Goal: Information Seeking & Learning: Check status

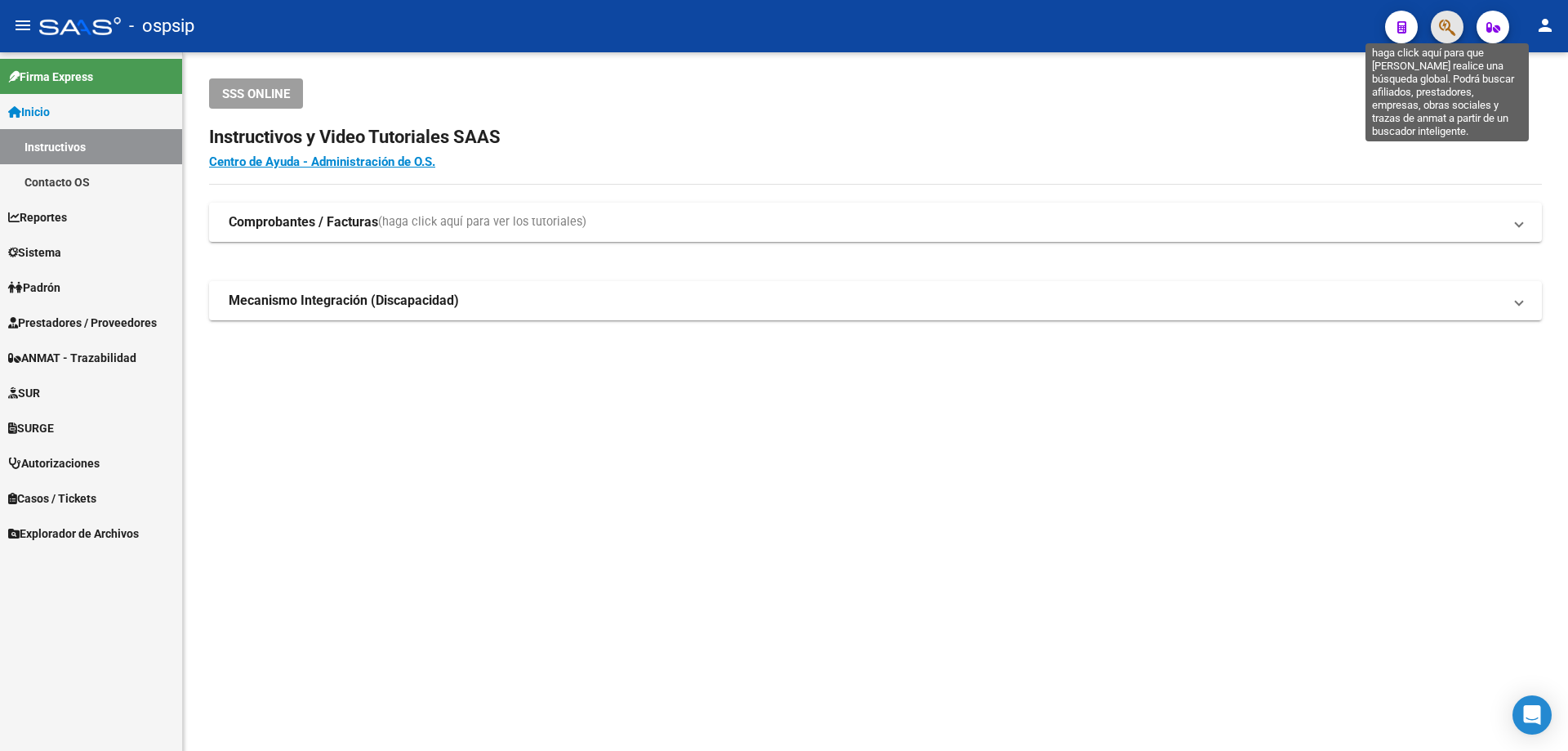
click at [1447, 22] on icon "button" at bounding box center [1446, 27] width 16 height 19
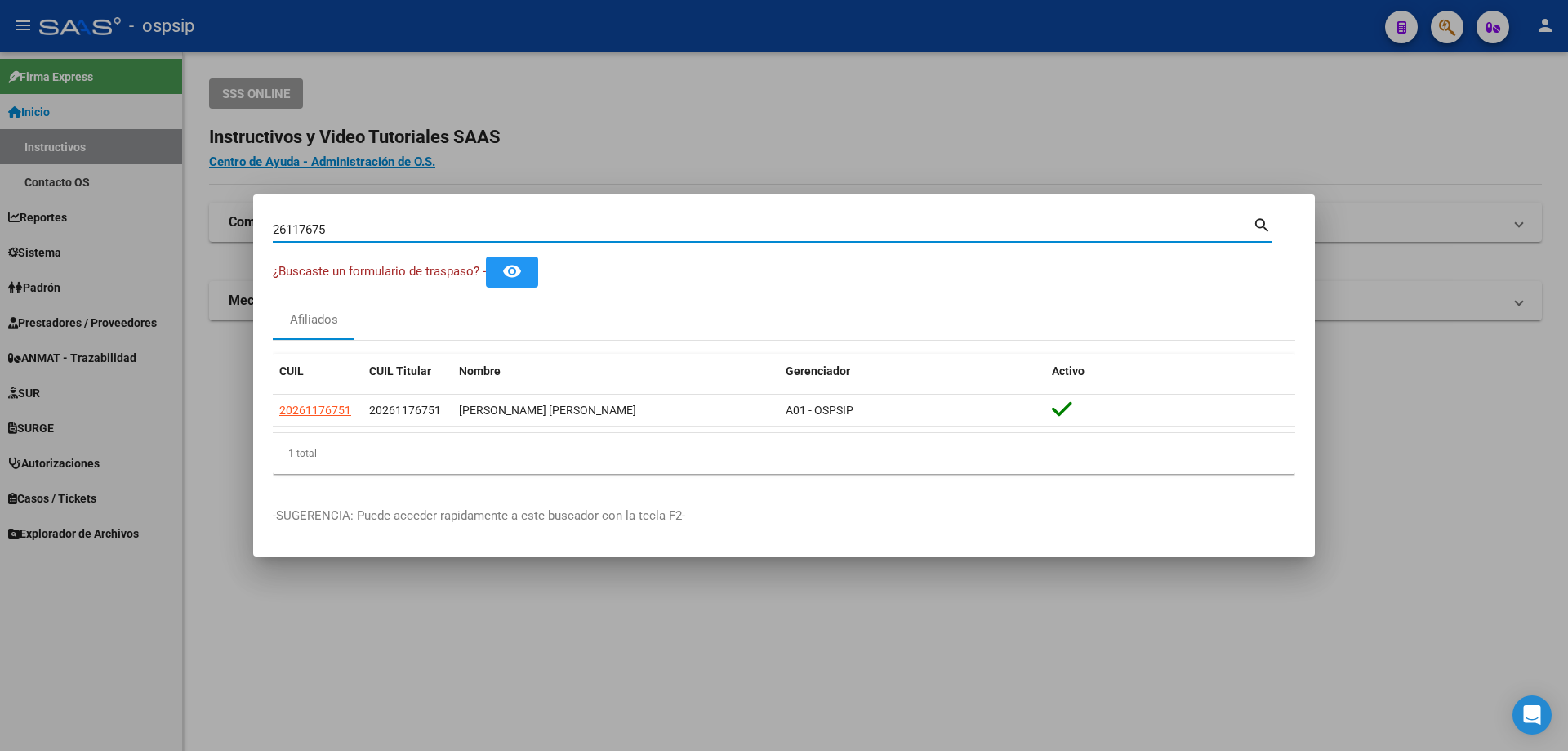
click at [293, 229] on input "26117675" at bounding box center [762, 229] width 980 height 15
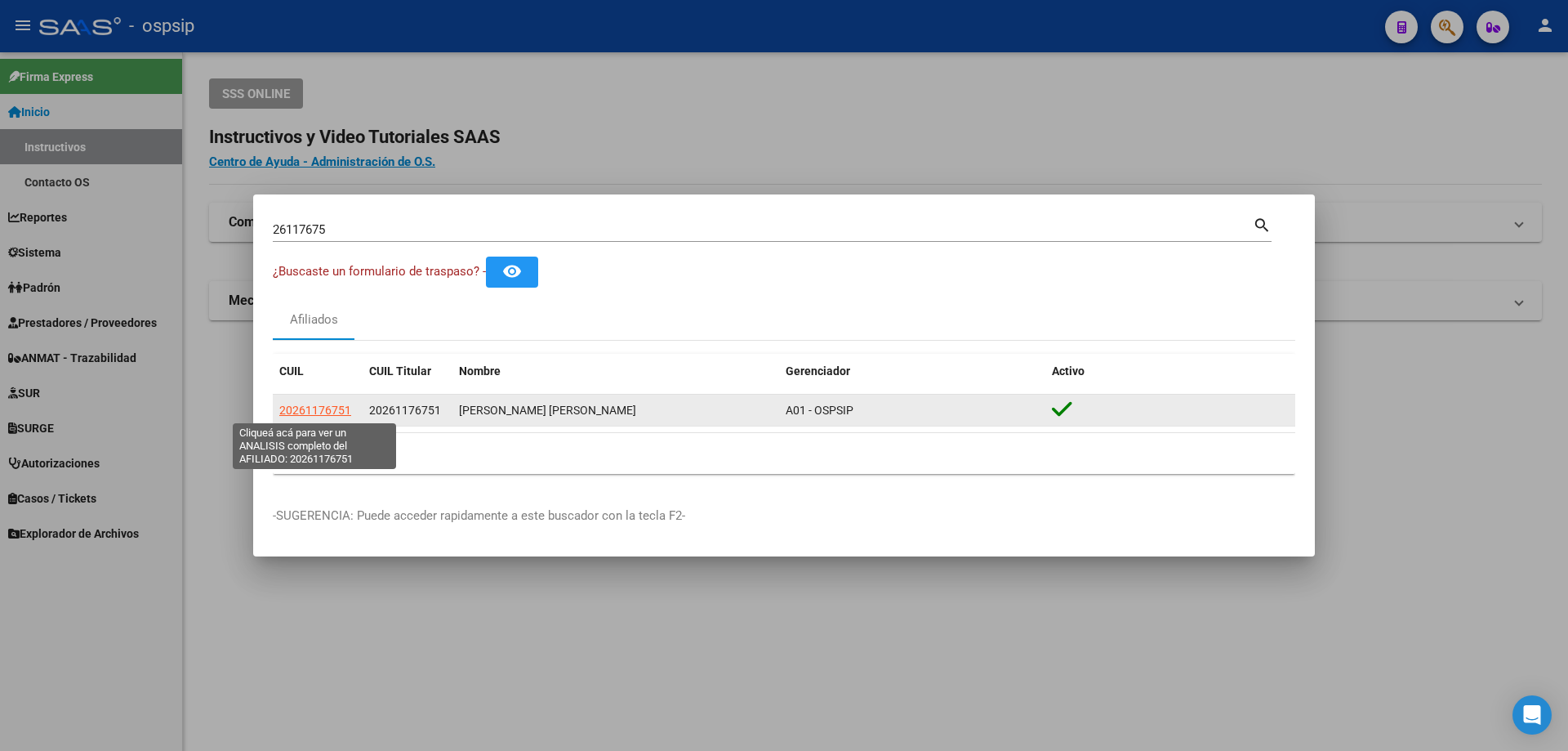
click at [308, 404] on span "20261176751" at bounding box center [315, 410] width 72 height 13
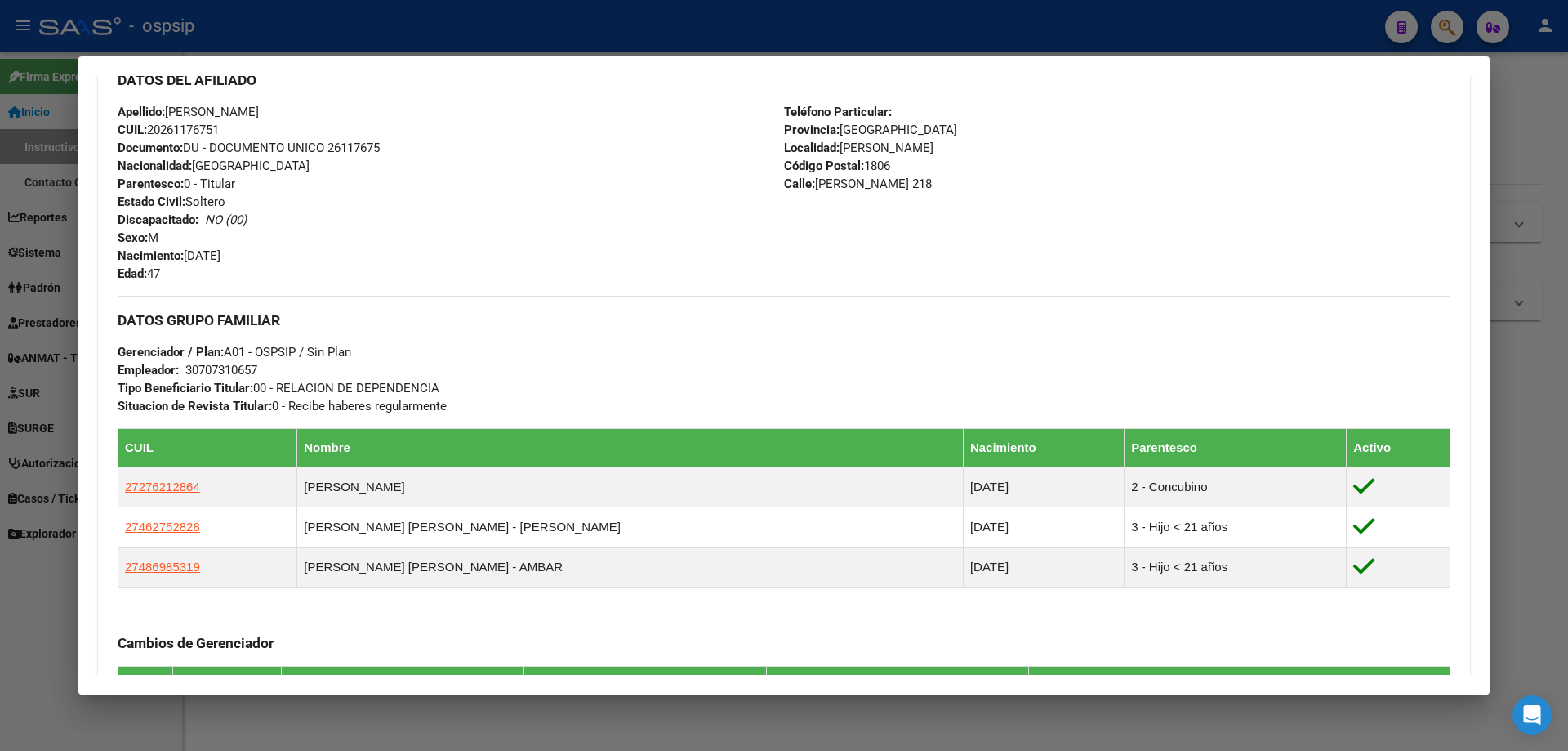
scroll to position [245, 0]
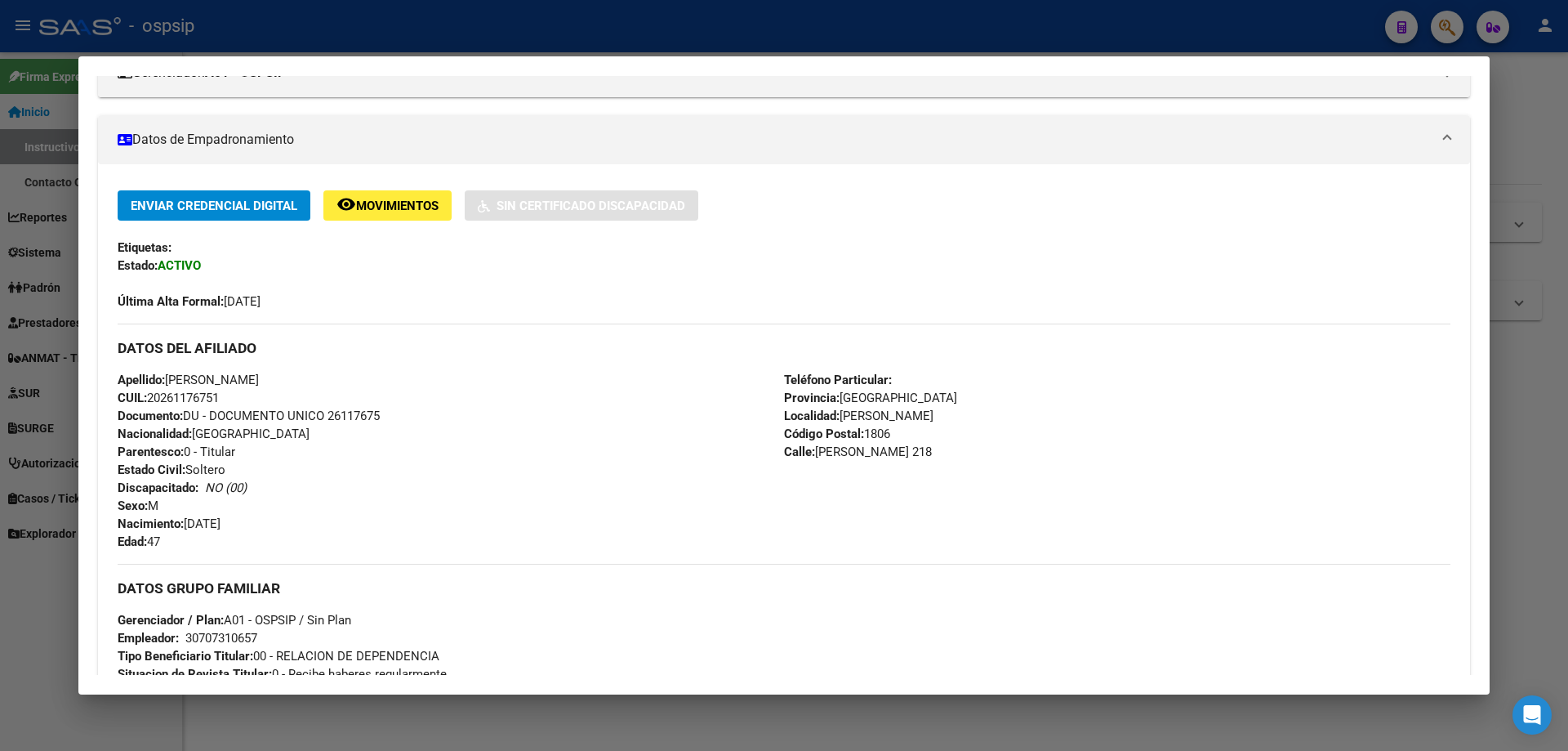
click at [372, 416] on span "Documento: DU - DOCUMENTO UNICO 26117675" at bounding box center [249, 416] width 262 height 15
copy span "26117675"
click at [341, 5] on div at bounding box center [784, 376] width 1568 height 751
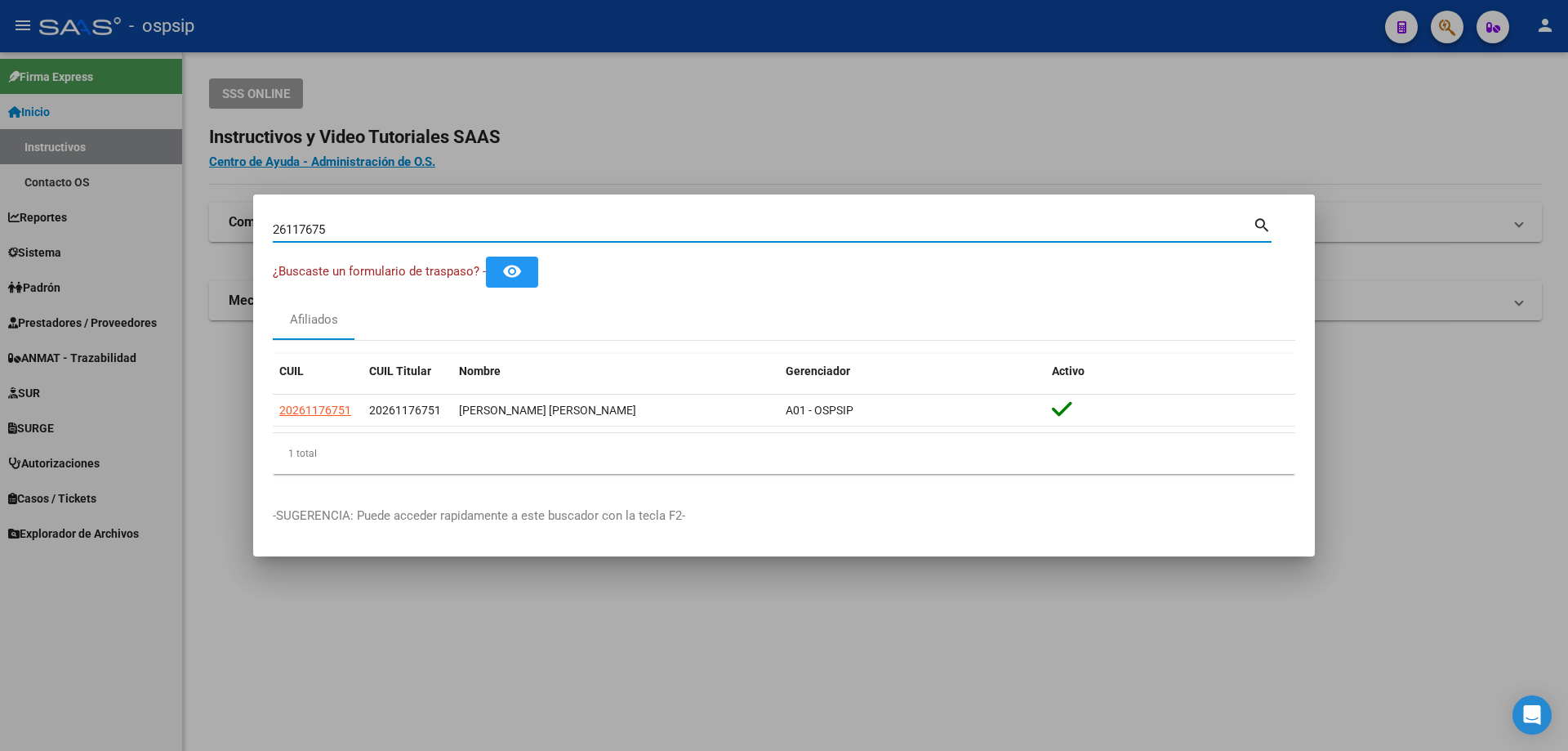
drag, startPoint x: 292, startPoint y: 235, endPoint x: 0, endPoint y: 225, distance: 292.2
click at [0, 225] on div "26117675 Buscar (apellido, dni, cuil, nro traspaso, cuit, obra social) search ¿…" at bounding box center [784, 376] width 1568 height 751
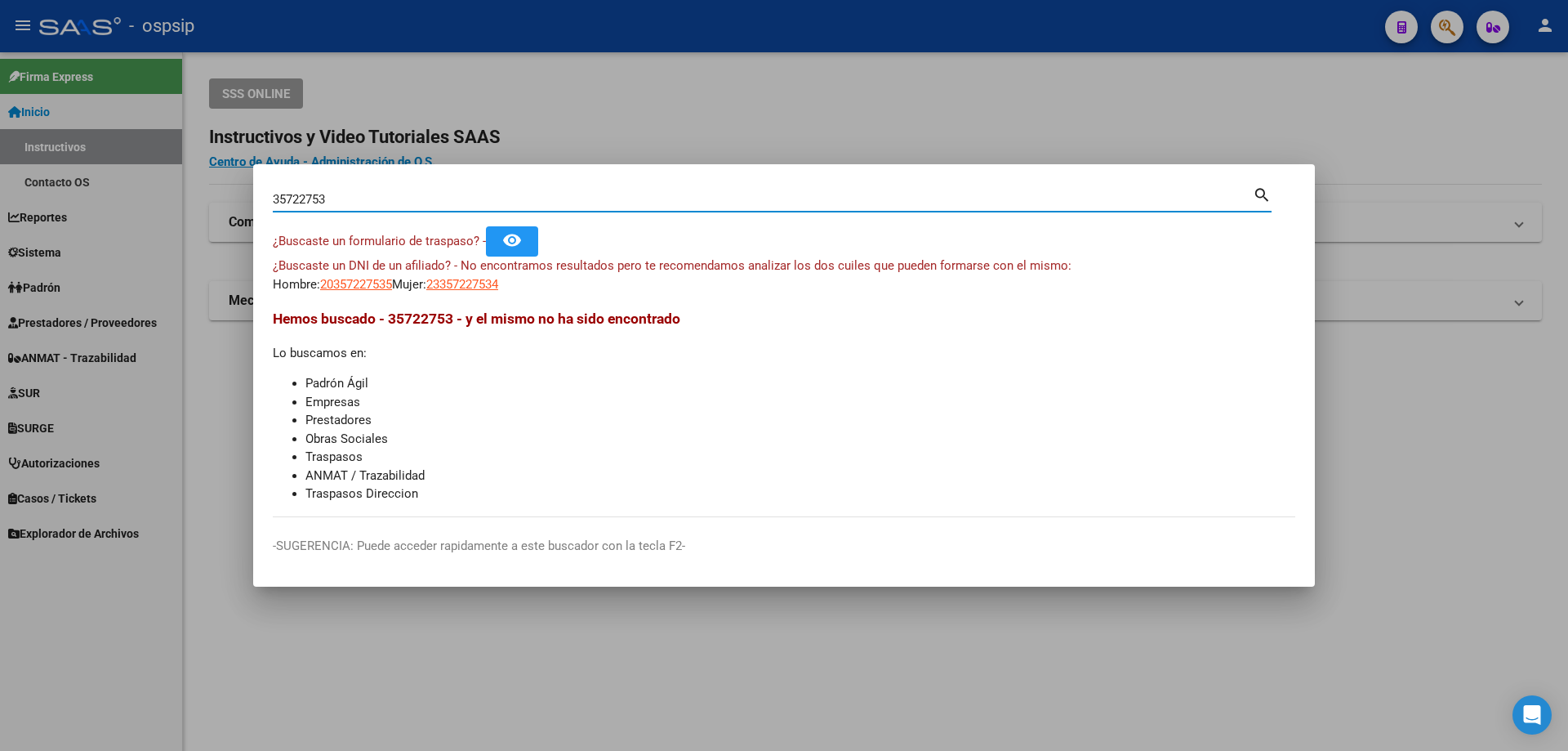
drag, startPoint x: 348, startPoint y: 204, endPoint x: 11, endPoint y: 202, distance: 337.0
click at [0, 199] on div "35722753 Buscar (apellido, dni, cuil, nro traspaso, cuit, obra social) search ¿…" at bounding box center [784, 376] width 1568 height 751
drag, startPoint x: 374, startPoint y: 186, endPoint x: 0, endPoint y: 145, distance: 376.2
click at [0, 145] on div "35722753 Buscar (apellido, dni, cuil, nro traspaso, cuit, obra social) search ¿…" at bounding box center [784, 376] width 1568 height 751
drag, startPoint x: 353, startPoint y: 201, endPoint x: 0, endPoint y: 155, distance: 356.0
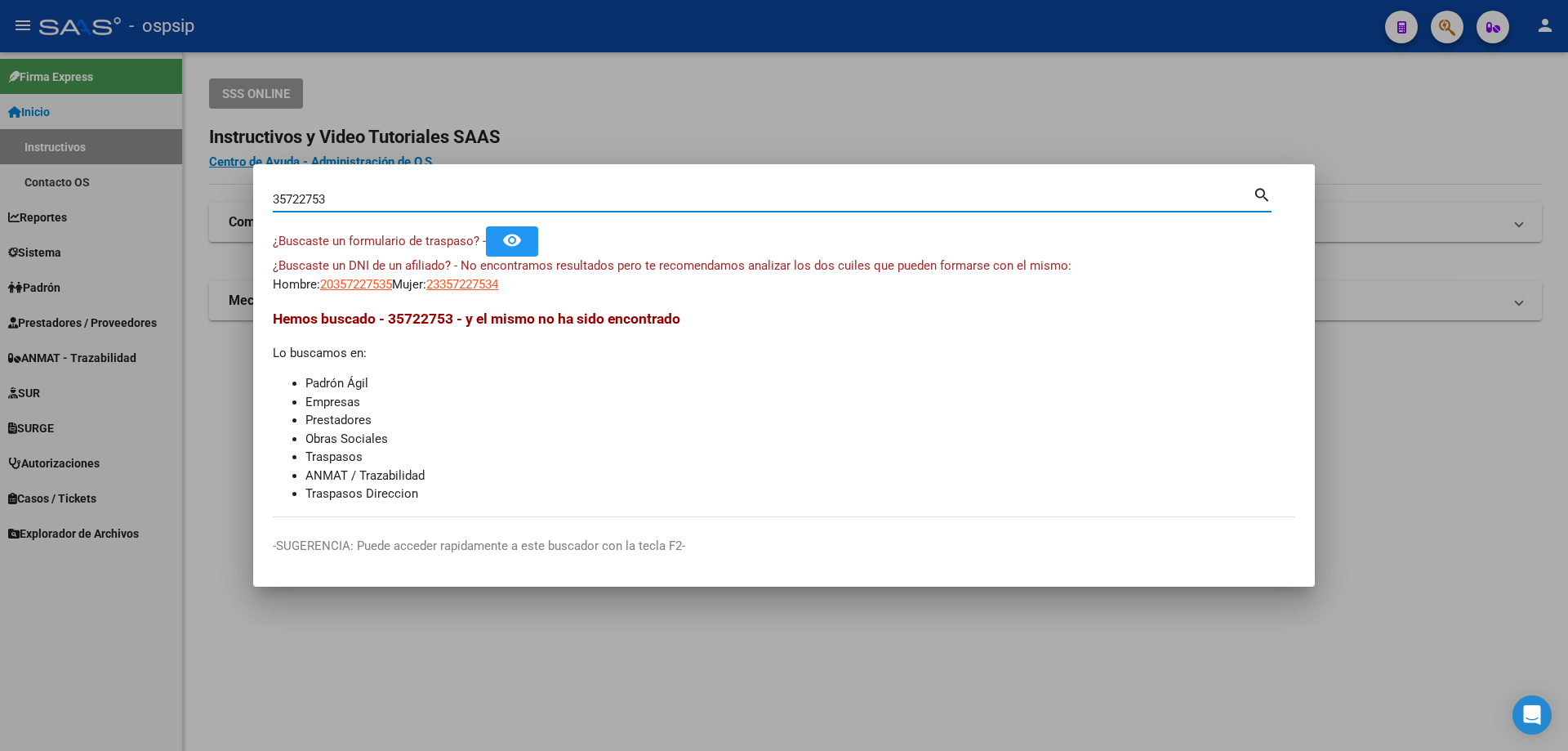
click at [0, 157] on div "35722753 Buscar (apellido, dni, cuil, nro traspaso, cuit, obra social) search ¿…" at bounding box center [784, 376] width 1568 height 751
paste input "23762397"
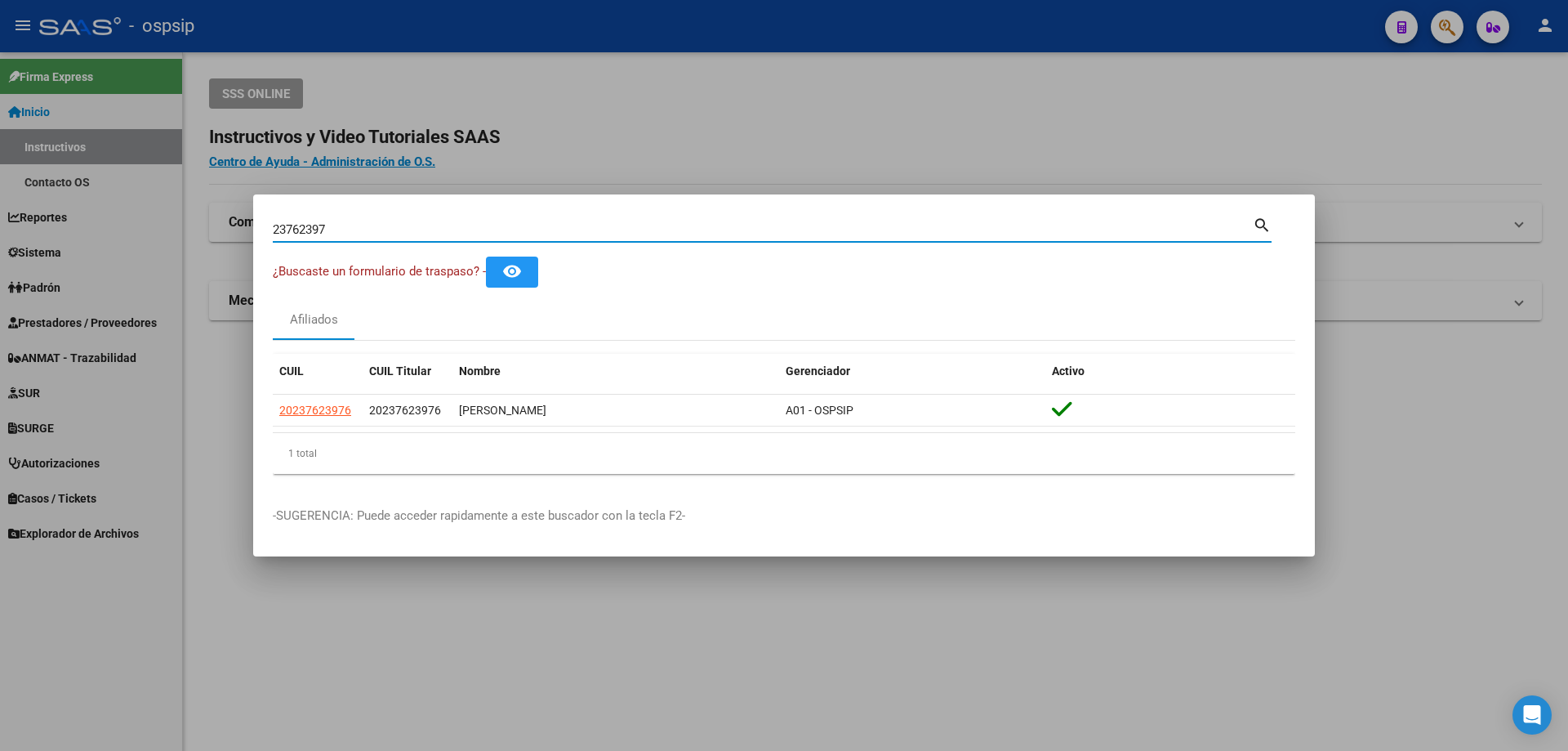
drag, startPoint x: 362, startPoint y: 228, endPoint x: 0, endPoint y: -35, distance: 447.5
click at [0, 0] on html "menu - ospsip person Firma Express Inicio Instructivos Contacto OS Reportes Egr…" at bounding box center [784, 376] width 1568 height 751
paste input
drag, startPoint x: 368, startPoint y: 225, endPoint x: 28, endPoint y: 171, distance: 344.3
click at [31, 172] on div "23762397 Buscar (apellido, dni, cuil, nro traspaso, cuit, obra social) search ¿…" at bounding box center [784, 376] width 1568 height 751
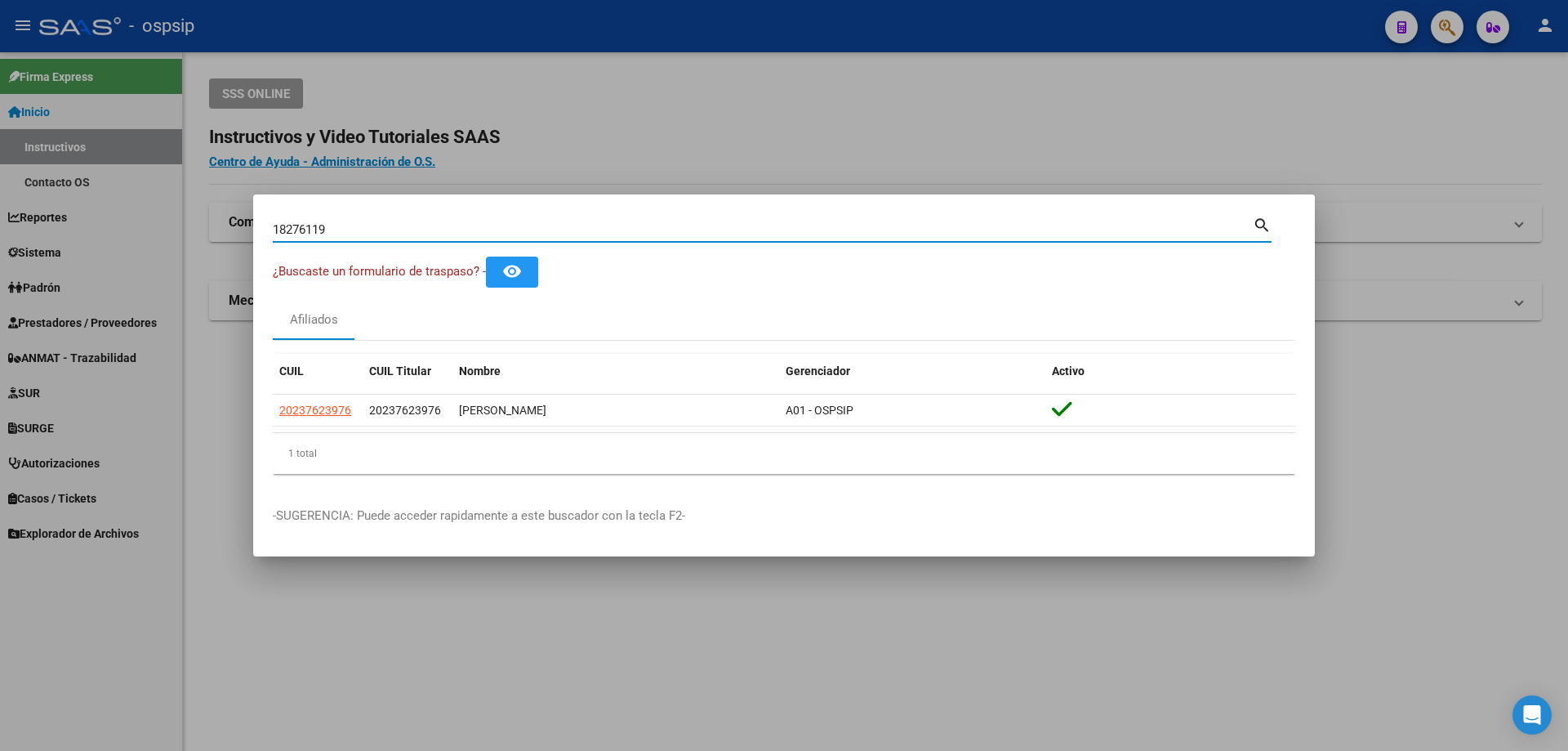
type input "18276119"
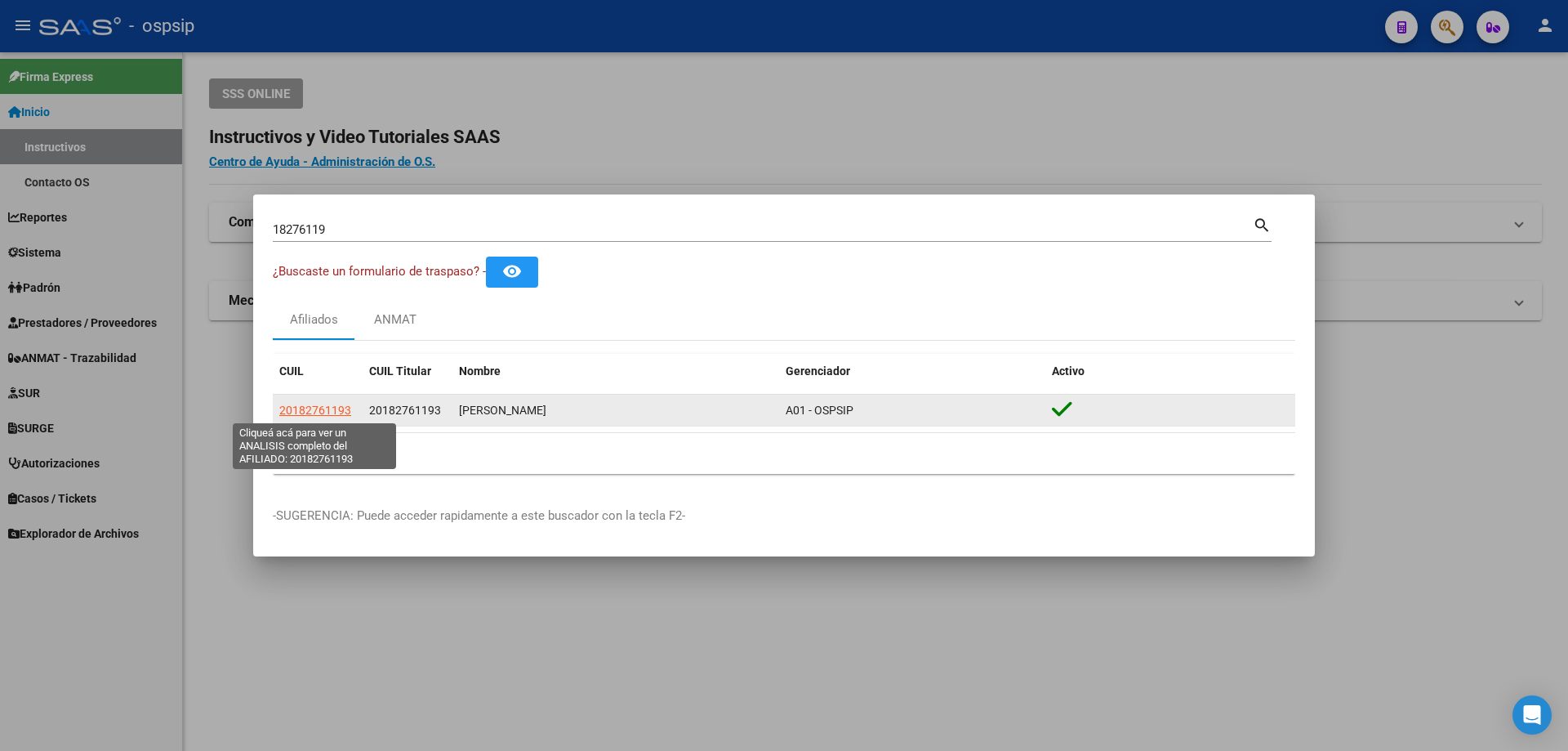
click at [301, 409] on span "20182761193" at bounding box center [315, 410] width 72 height 13
type textarea "20182761193"
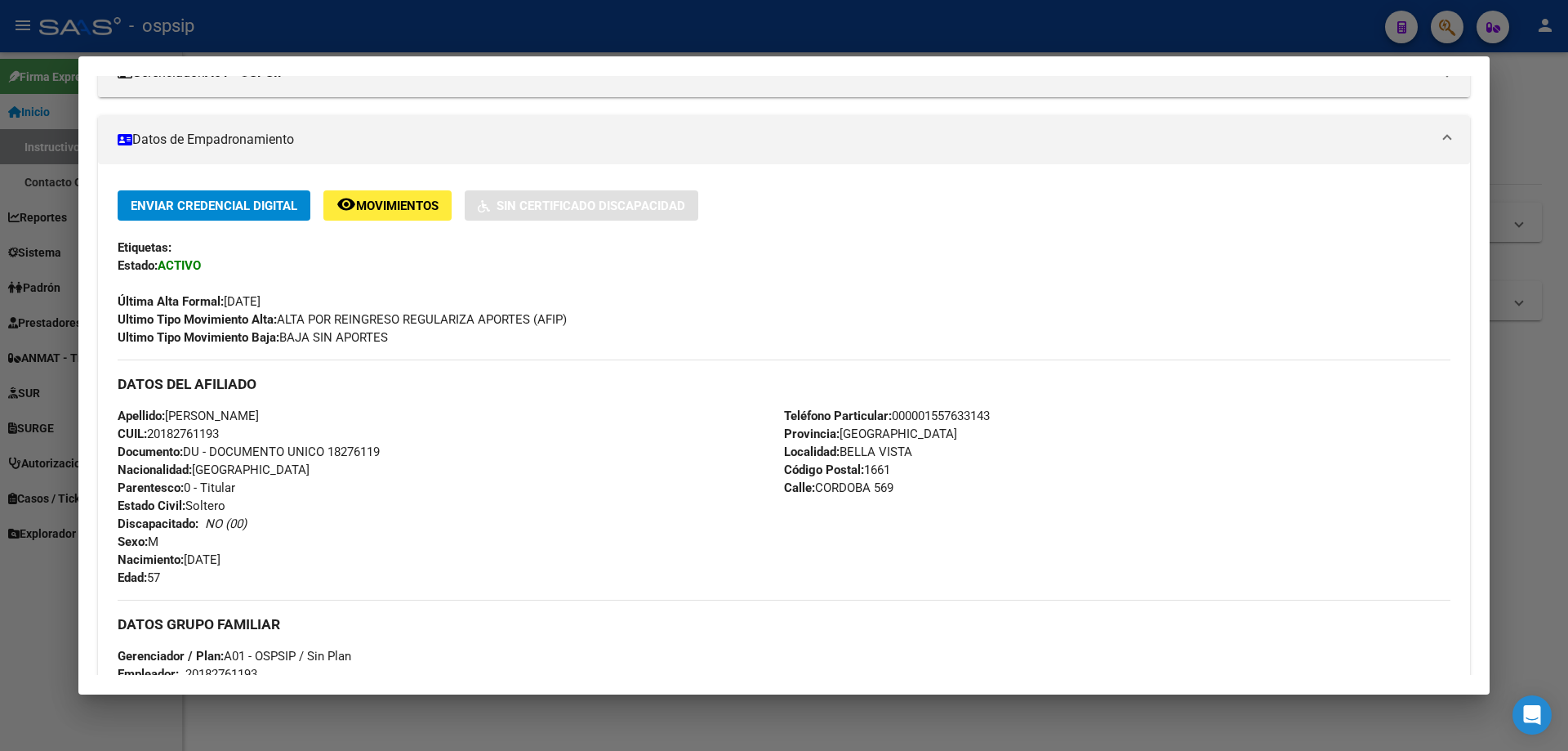
click at [359, 449] on span "Documento: DU - DOCUMENTO UNICO 18276119" at bounding box center [249, 452] width 262 height 15
copy span "18276119"
click at [381, 199] on span "Movimientos" at bounding box center [396, 206] width 82 height 15
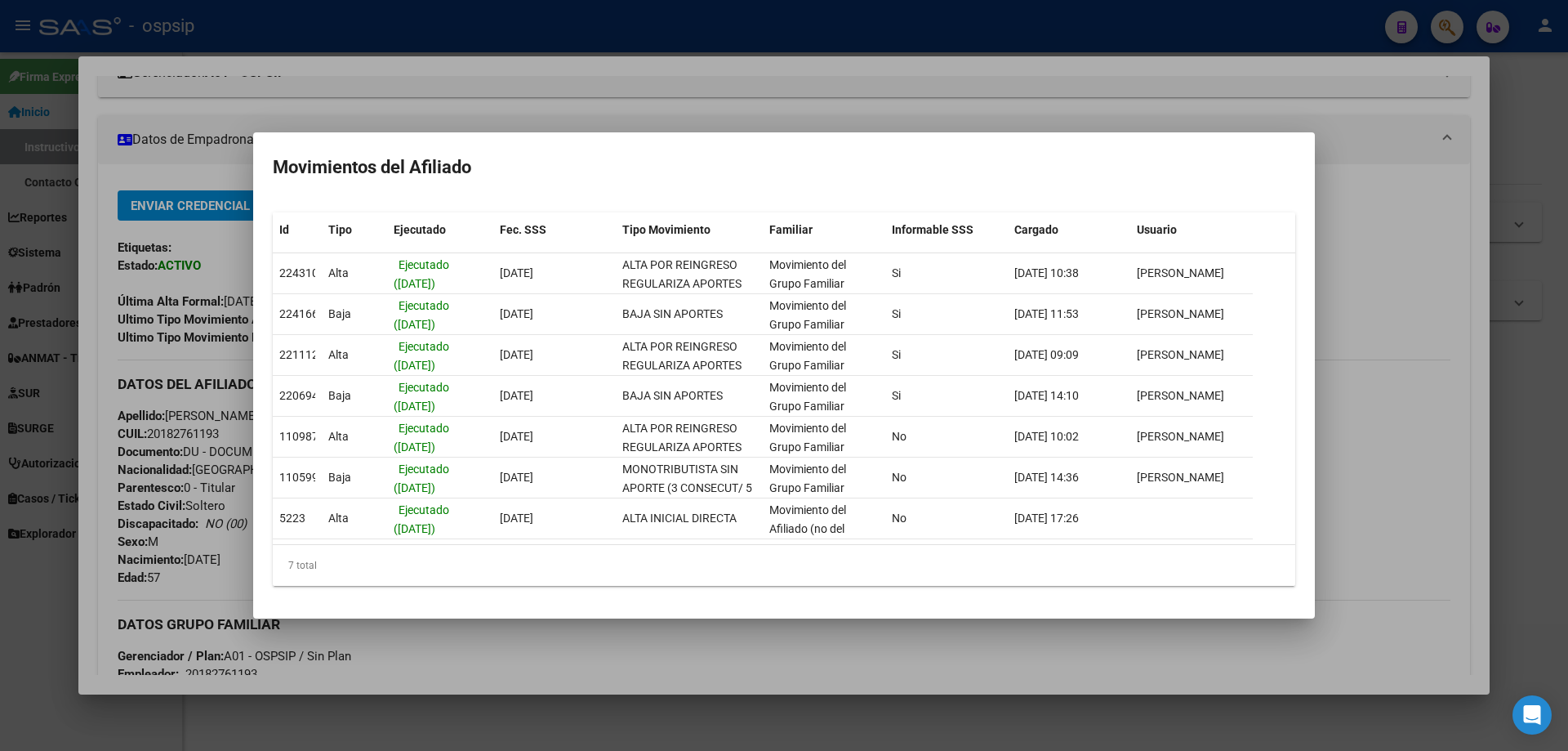
click at [425, 107] on div at bounding box center [784, 376] width 1568 height 751
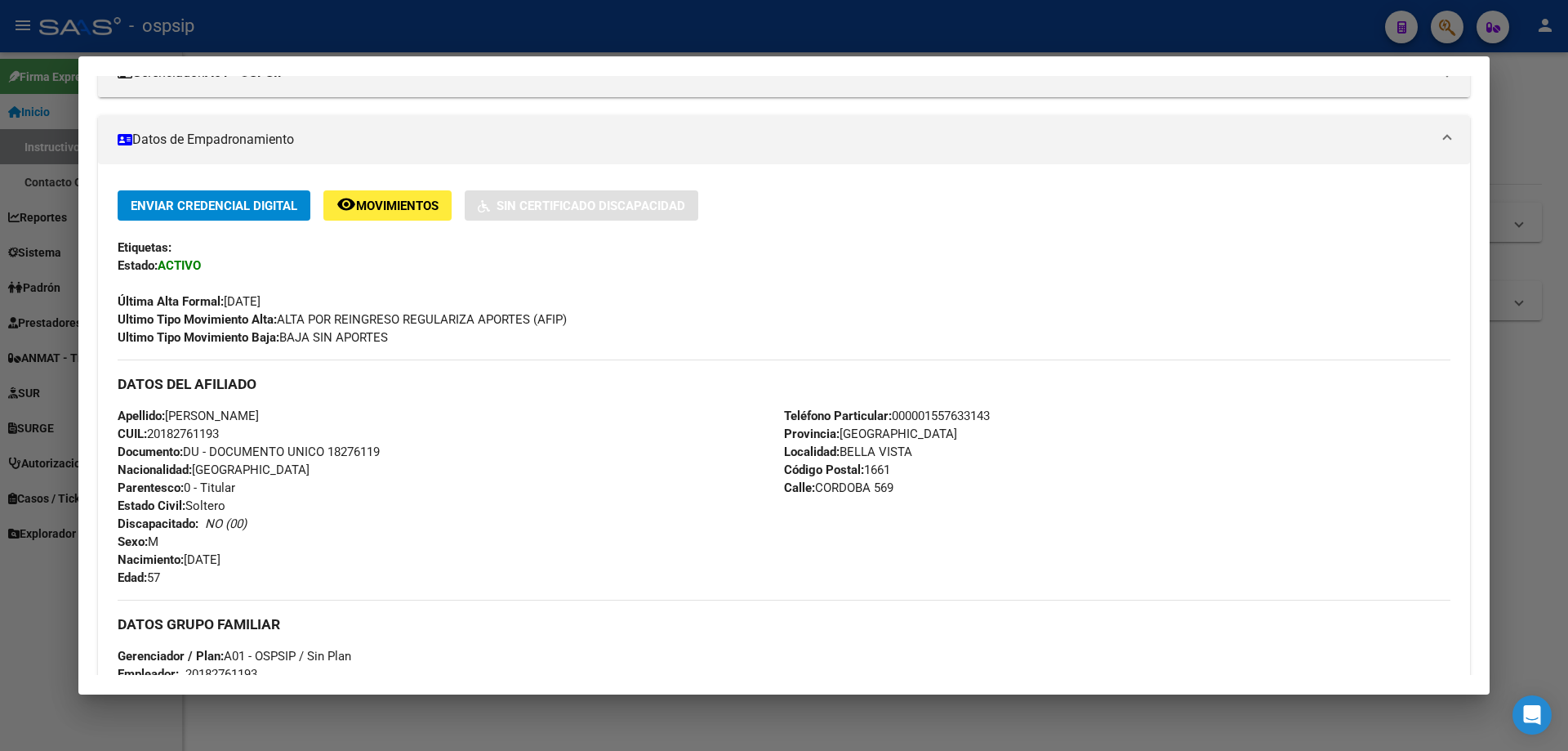
click at [410, 19] on div at bounding box center [784, 376] width 1568 height 751
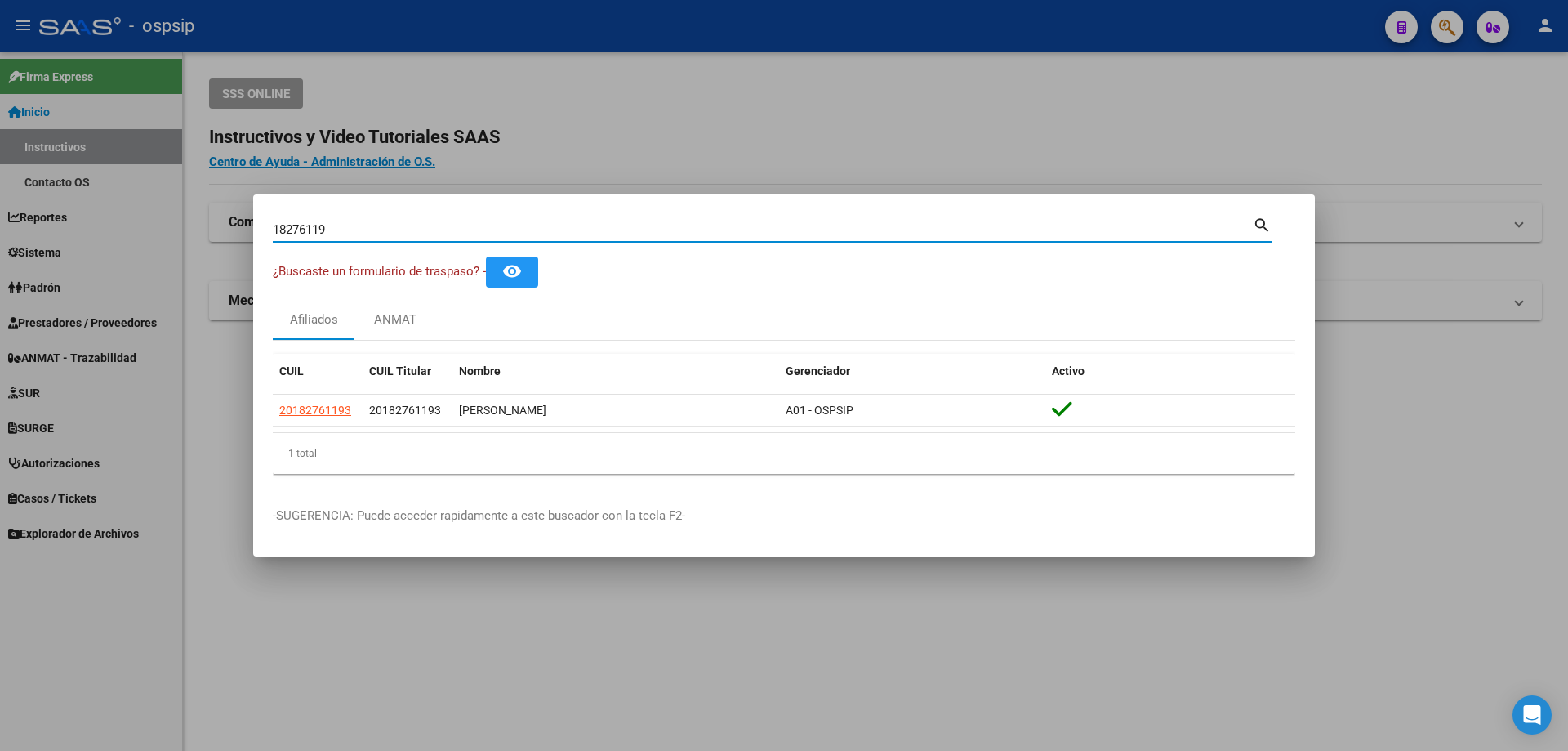
drag, startPoint x: 338, startPoint y: 234, endPoint x: 51, endPoint y: 193, distance: 289.9
click at [55, 197] on div "18276119 Buscar (apellido, dni, cuil, nro traspaso, cuit, obra social) search ¿…" at bounding box center [784, 376] width 1568 height 751
type input "16321707"
click at [288, 228] on input "16321707" at bounding box center [762, 229] width 980 height 15
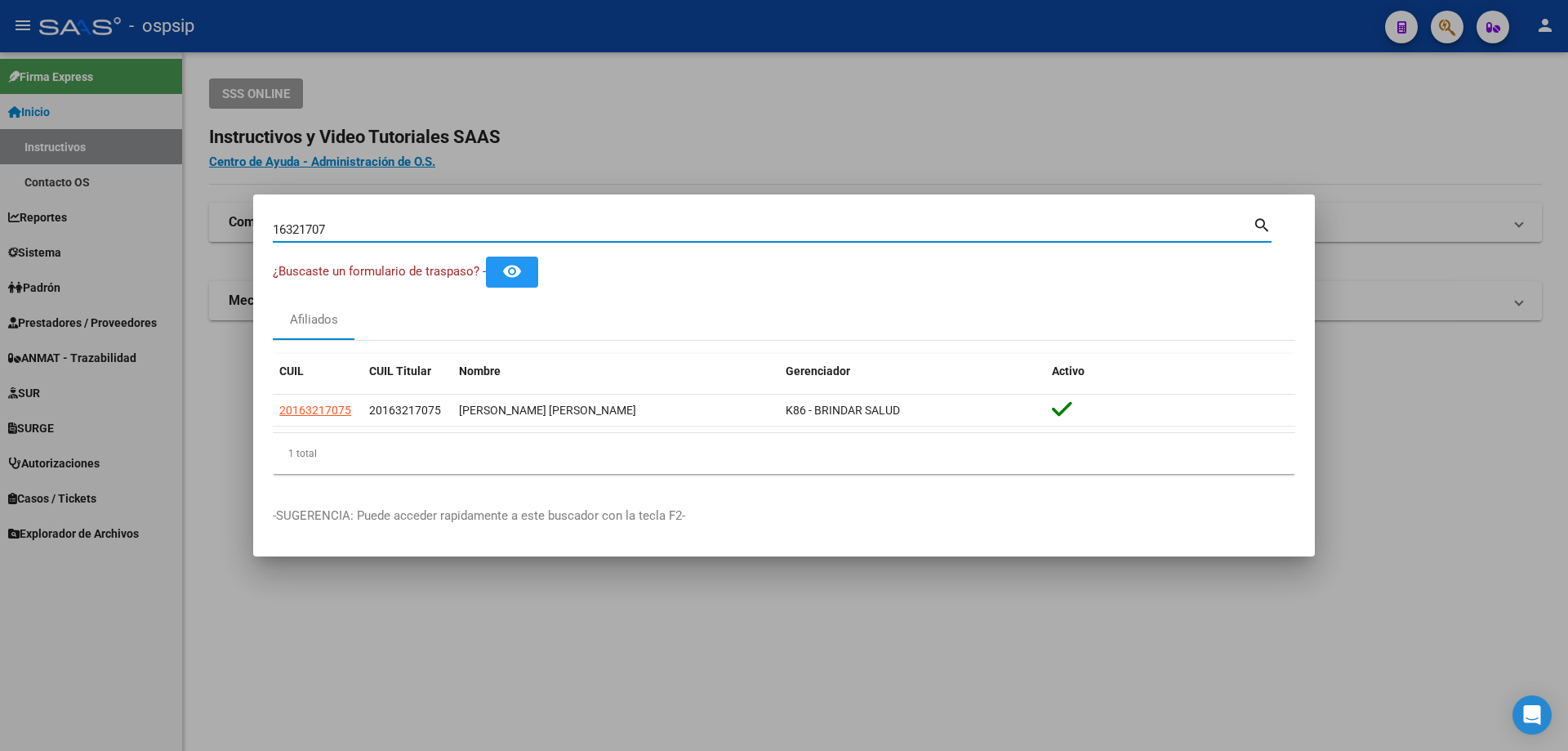
click at [288, 228] on input "16321707" at bounding box center [762, 229] width 980 height 15
drag, startPoint x: 545, startPoint y: 90, endPoint x: 360, endPoint y: 230, distance: 232.0
click at [539, 99] on div at bounding box center [784, 376] width 1568 height 751
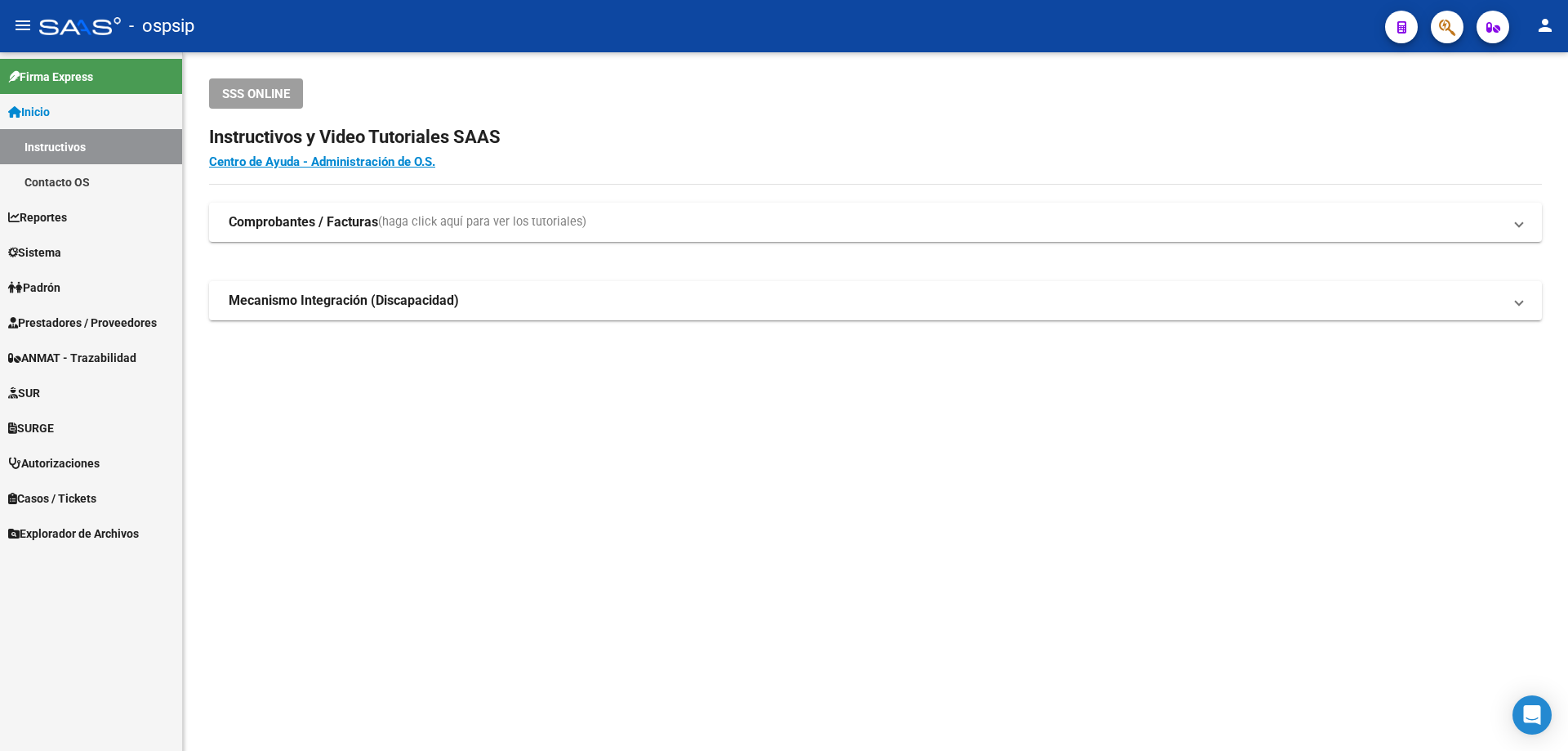
click at [41, 403] on link "SUR" at bounding box center [91, 392] width 182 height 35
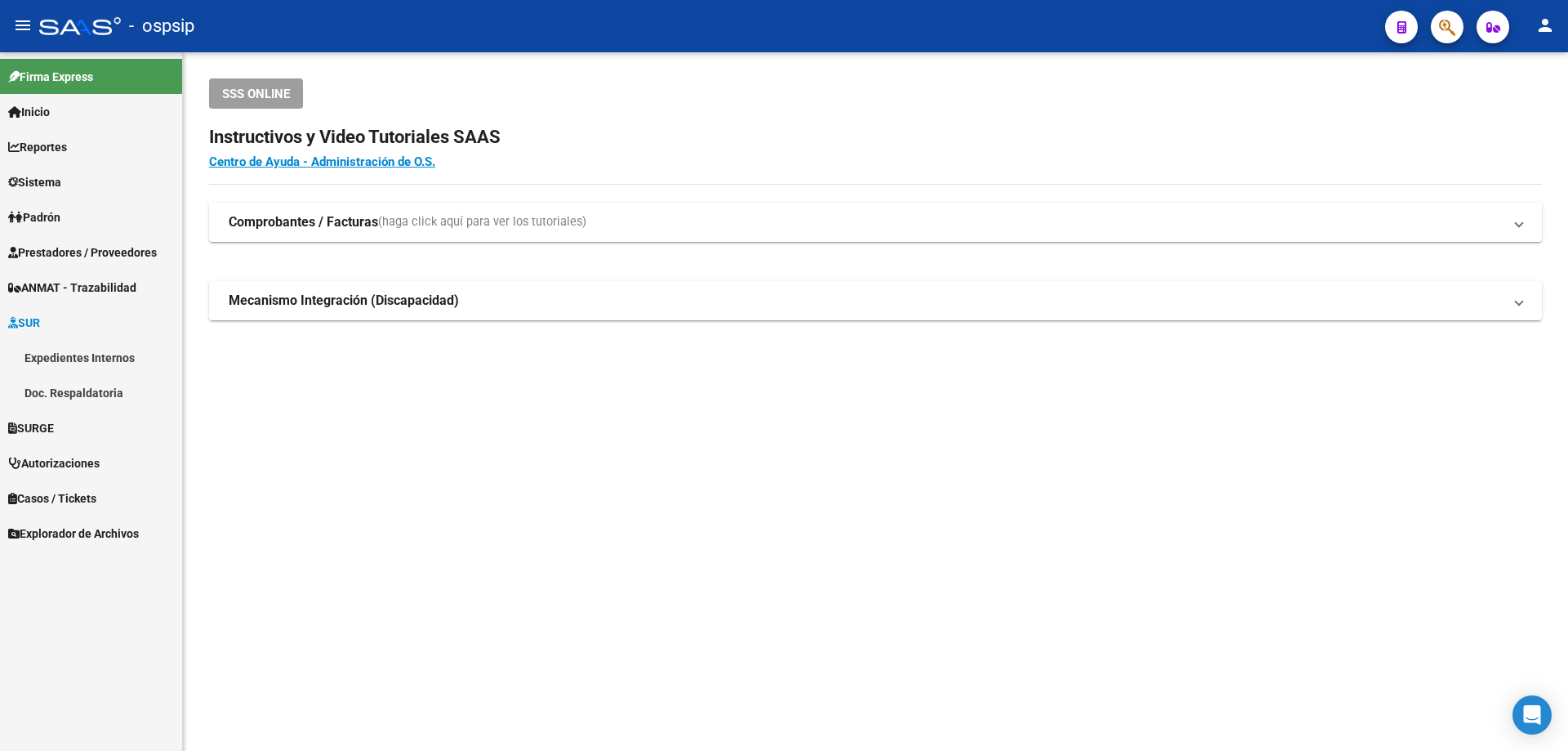
click at [57, 460] on span "Autorizaciones" at bounding box center [54, 462] width 92 height 18
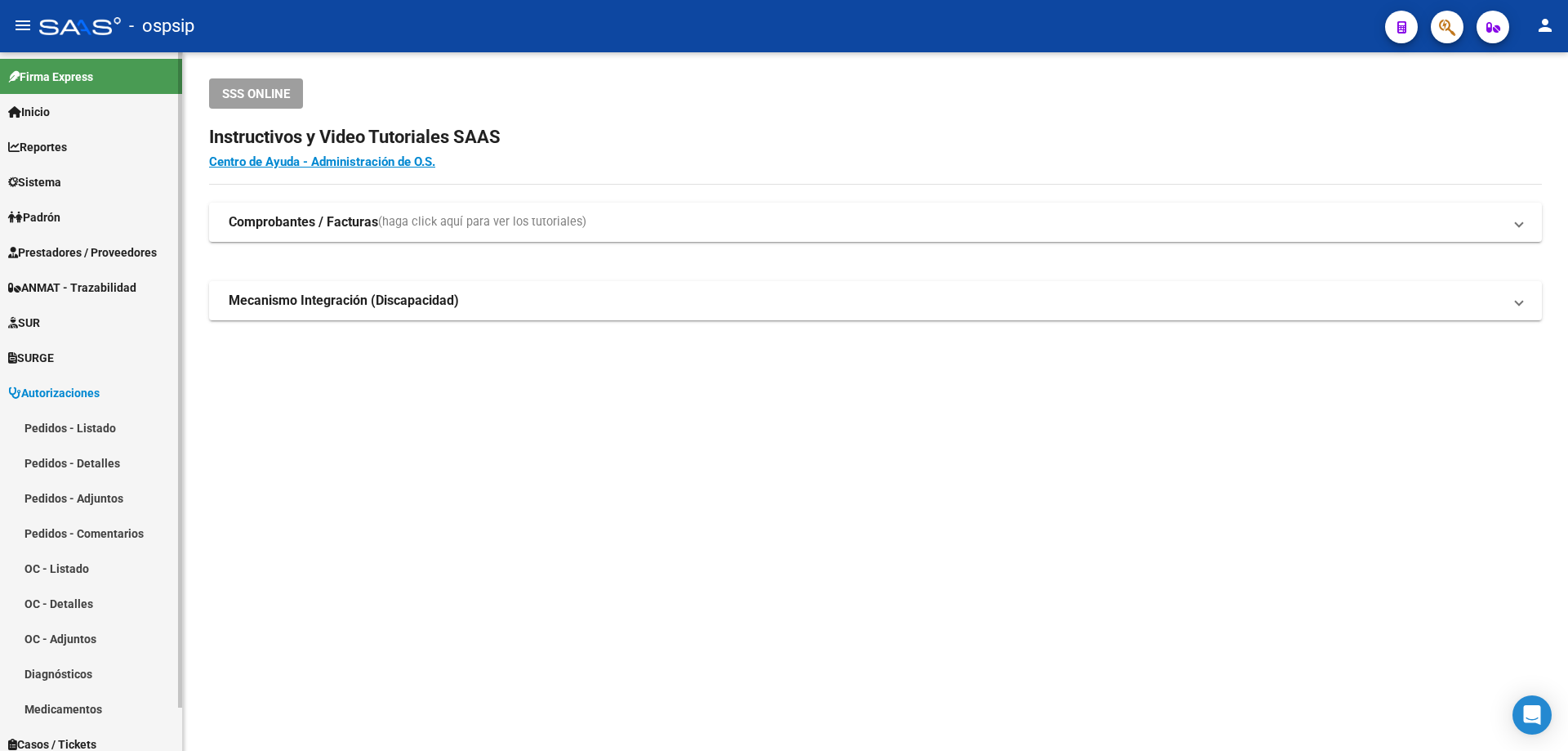
click at [47, 425] on link "Pedidos - Listado" at bounding box center [91, 427] width 182 height 35
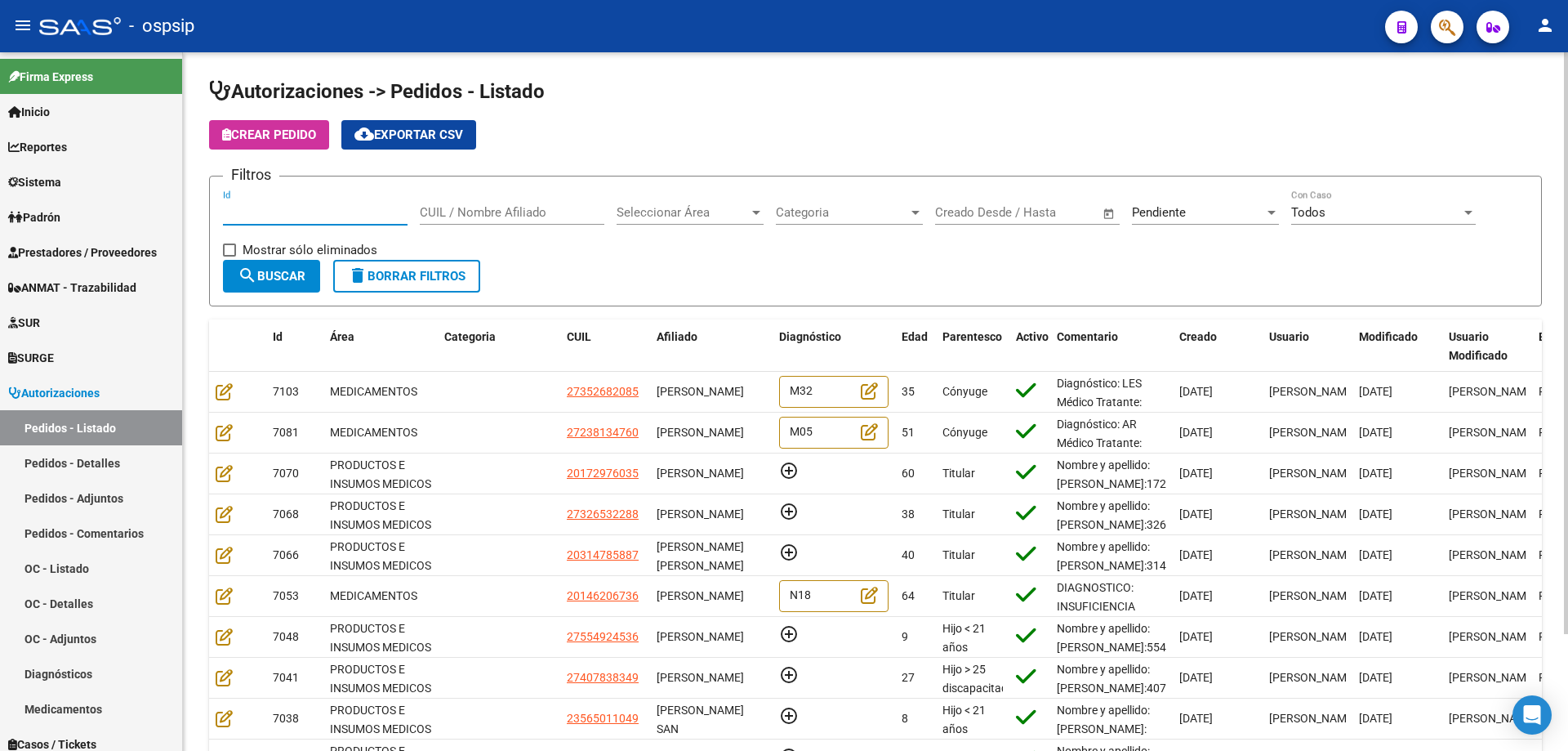
click at [246, 214] on input "Id" at bounding box center [315, 212] width 185 height 15
type input "7091"
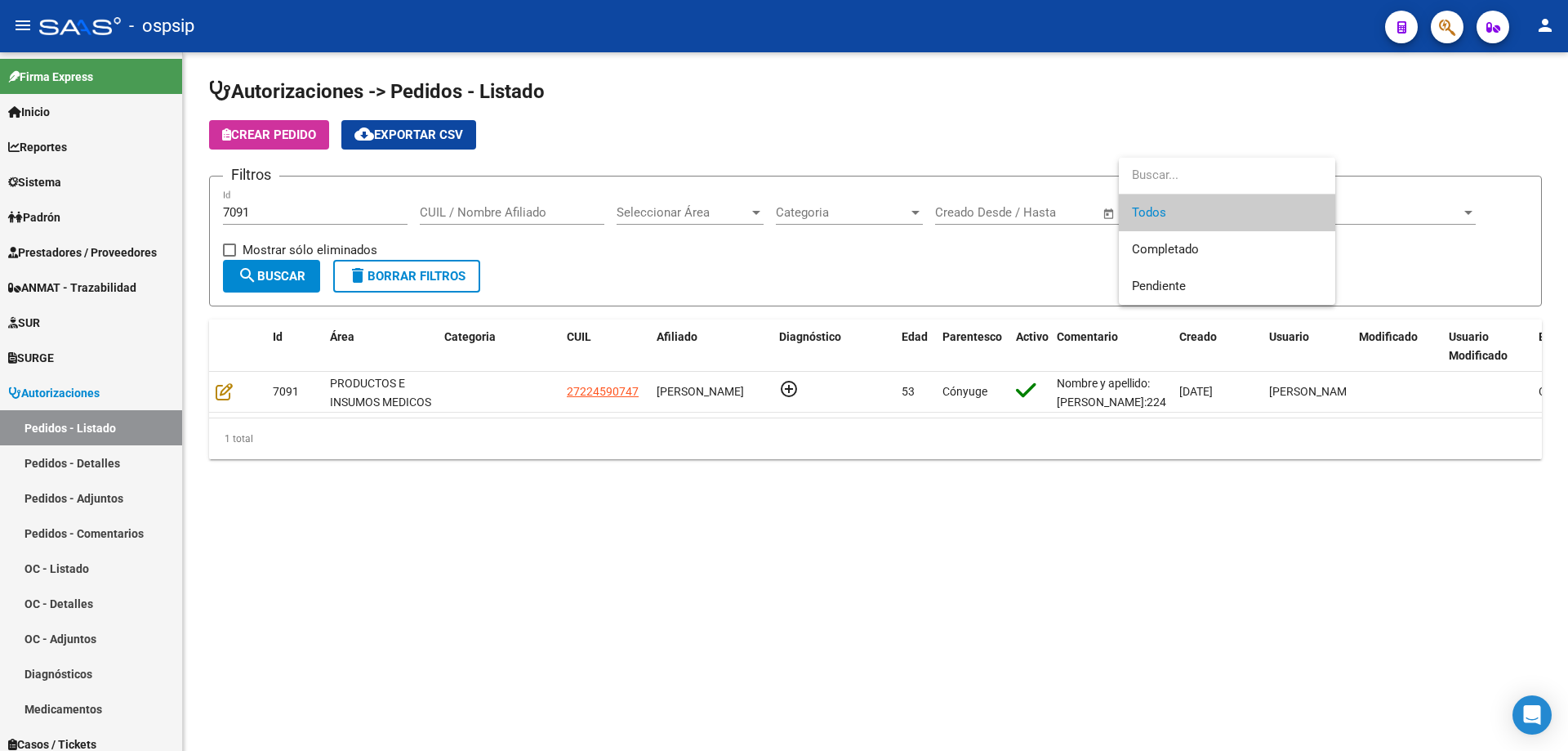
click at [224, 394] on div at bounding box center [784, 376] width 1568 height 751
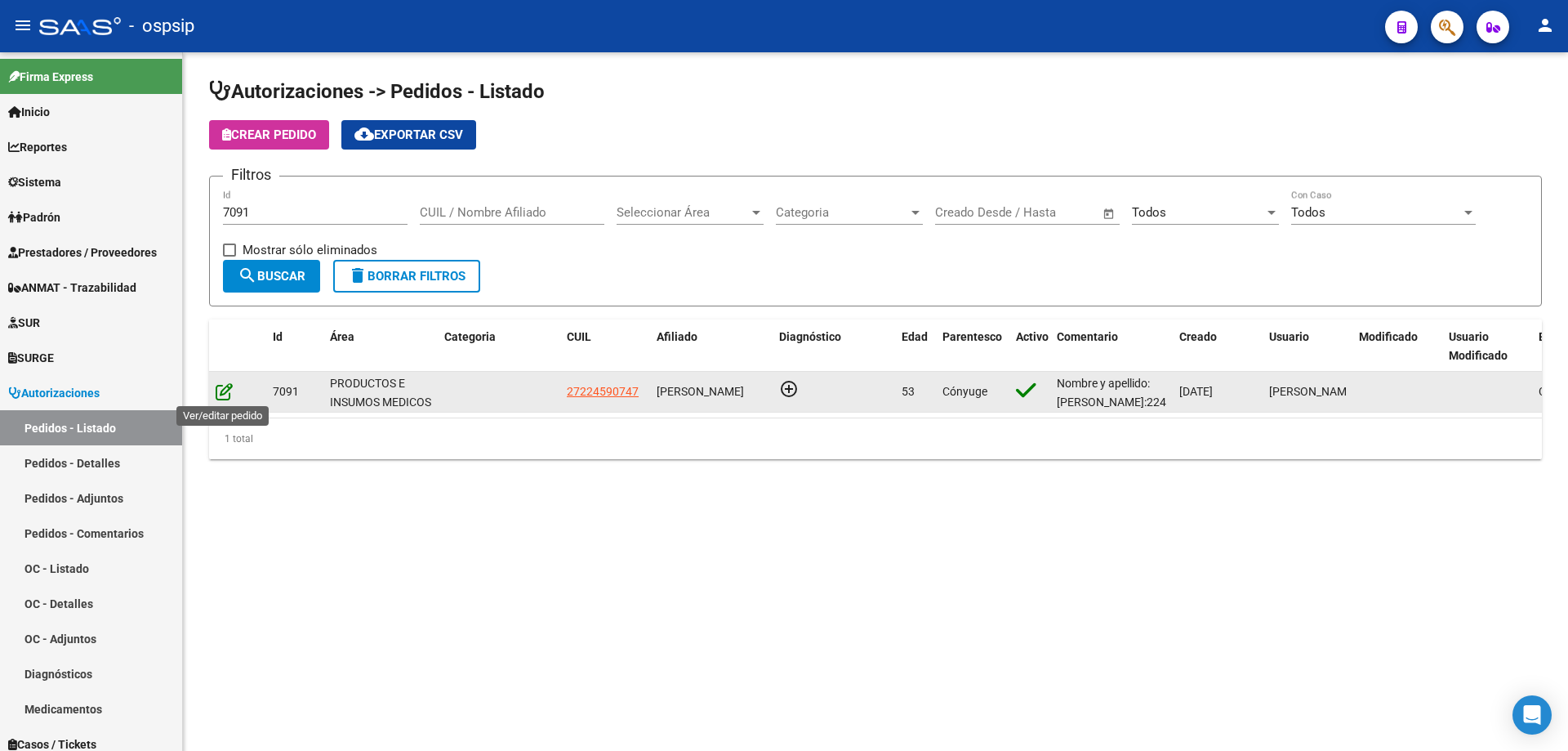
click at [218, 391] on icon at bounding box center [225, 391] width 17 height 18
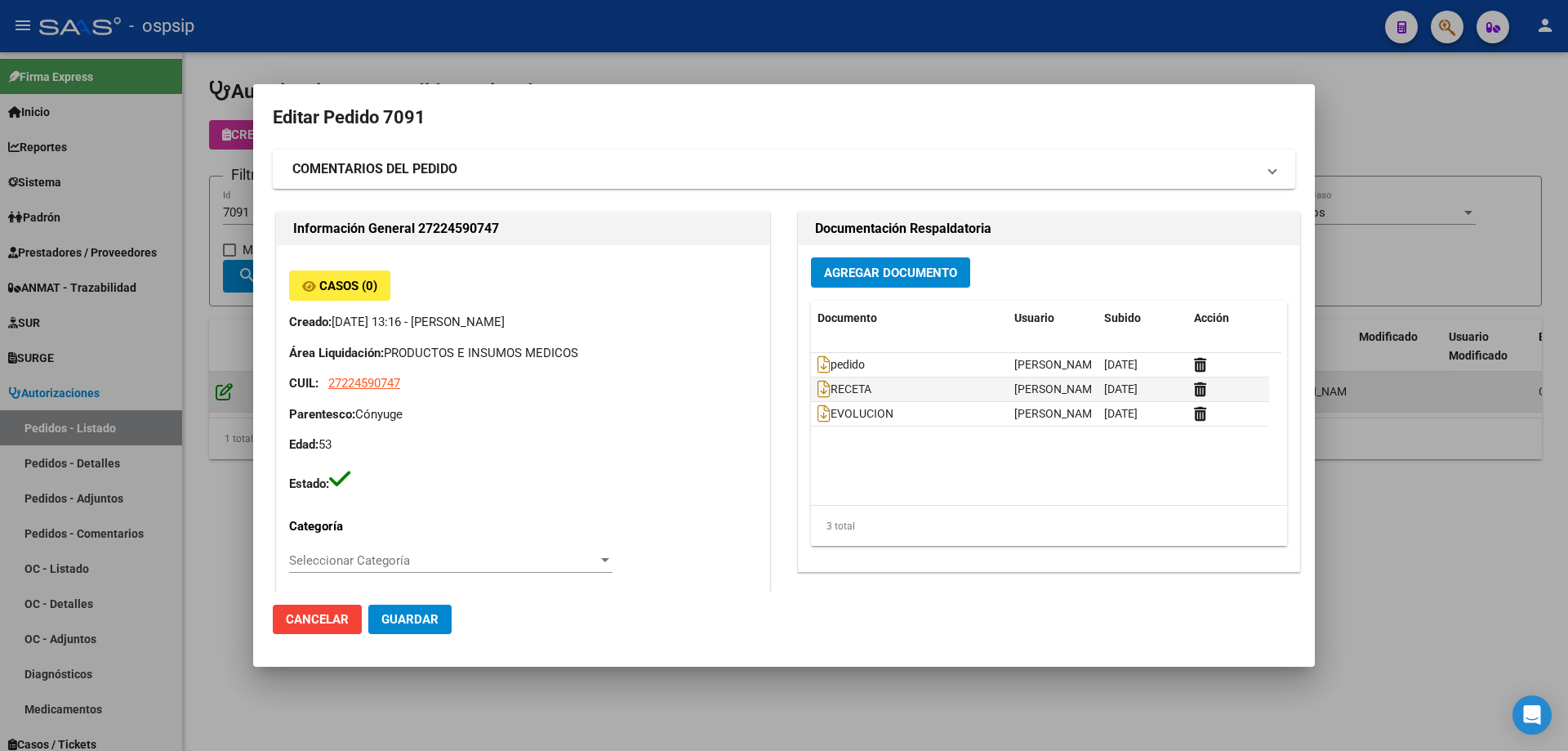
type input "[GEOGRAPHIC_DATA], [PERSON_NAME], [GEOGRAPHIC_DATA] 249"
click at [392, 41] on div at bounding box center [784, 376] width 1568 height 751
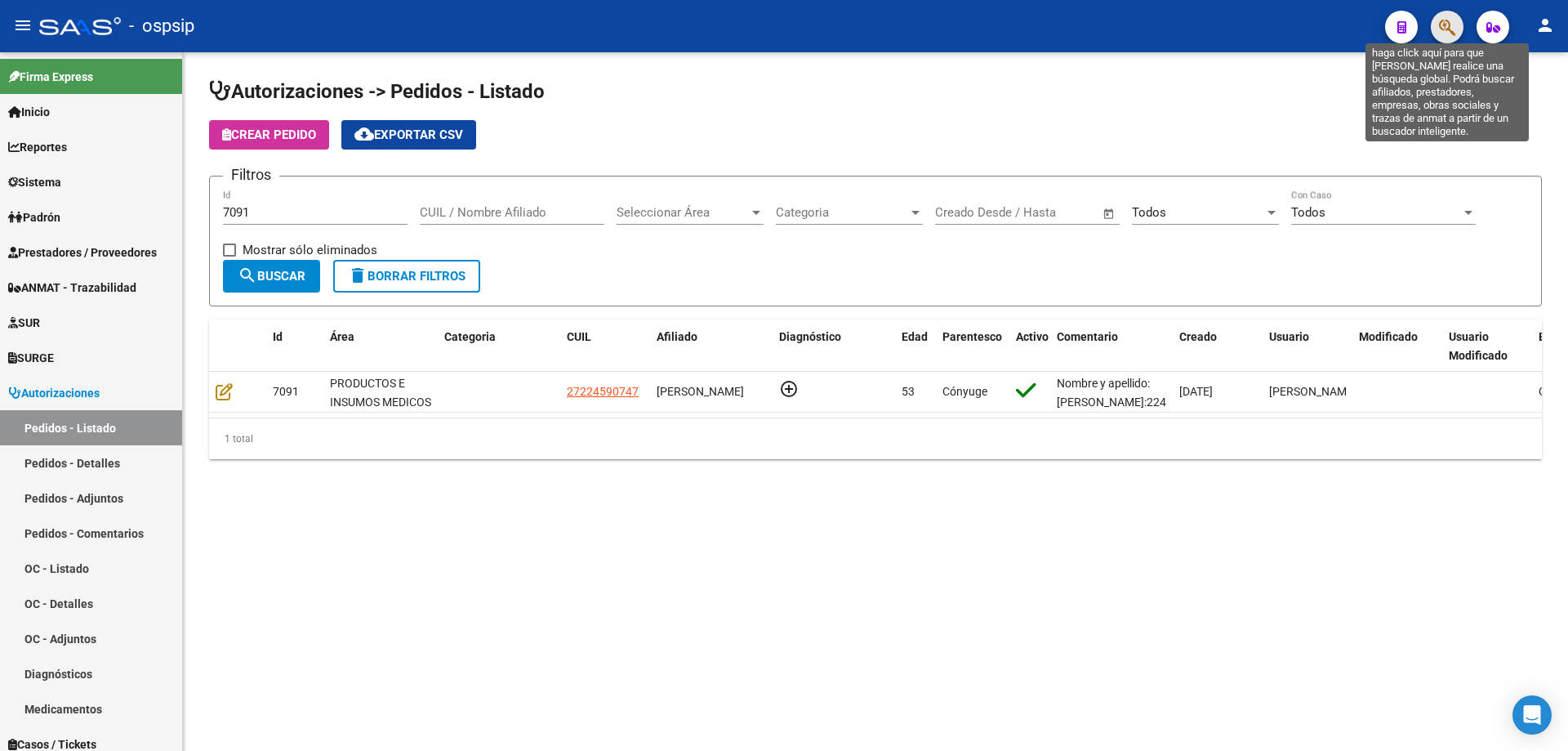
click at [1446, 27] on icon "button" at bounding box center [1446, 27] width 16 height 19
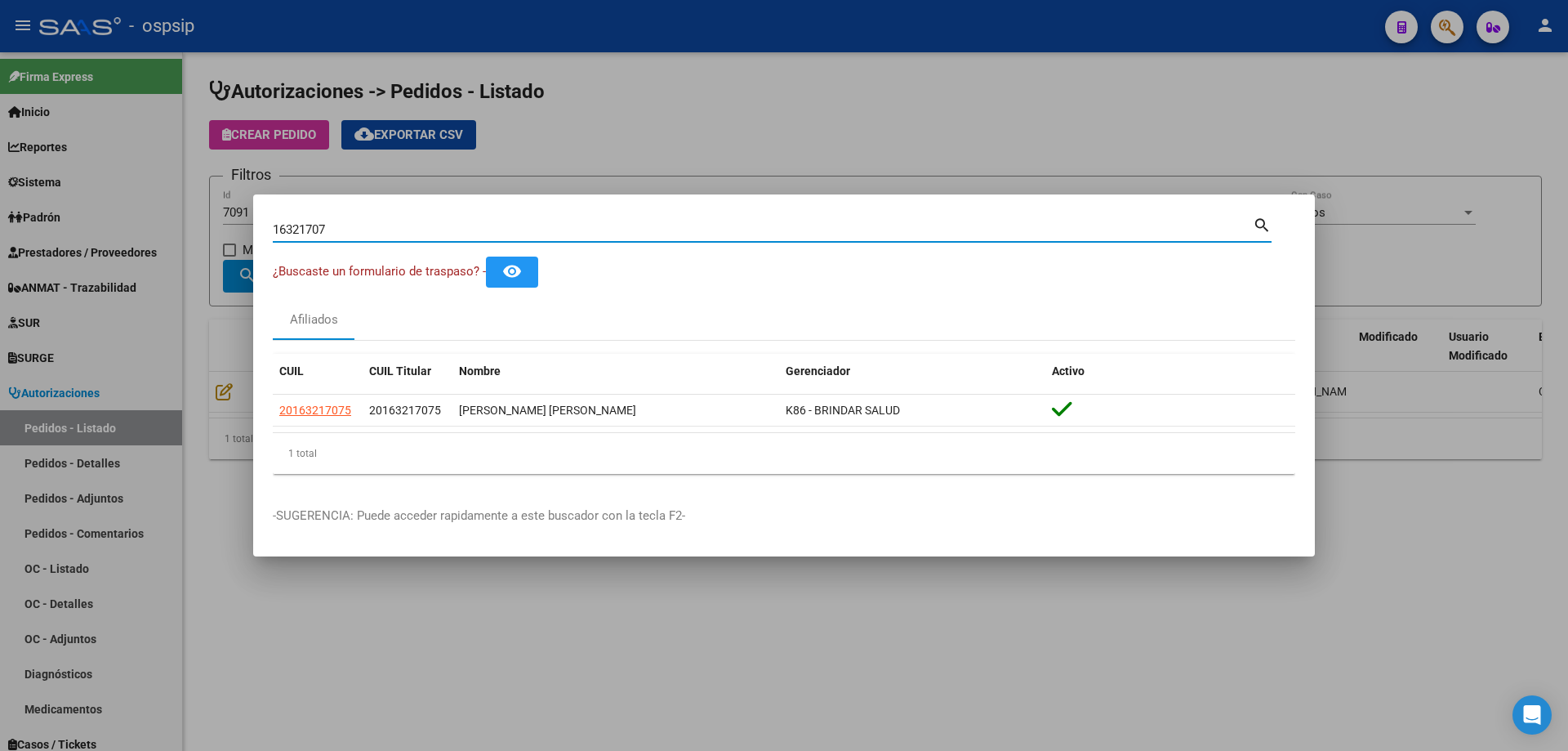
click at [291, 225] on input "16321707" at bounding box center [762, 229] width 980 height 15
type input "94000954"
click at [295, 228] on input "94000954" at bounding box center [762, 229] width 980 height 15
